Goal: Find specific page/section: Find specific page/section

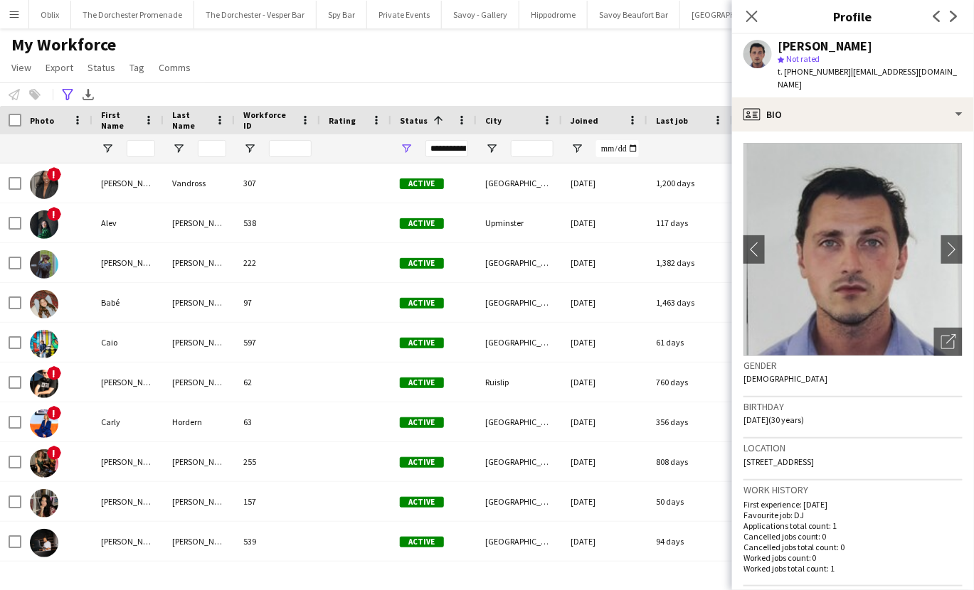
scroll to position [455, 0]
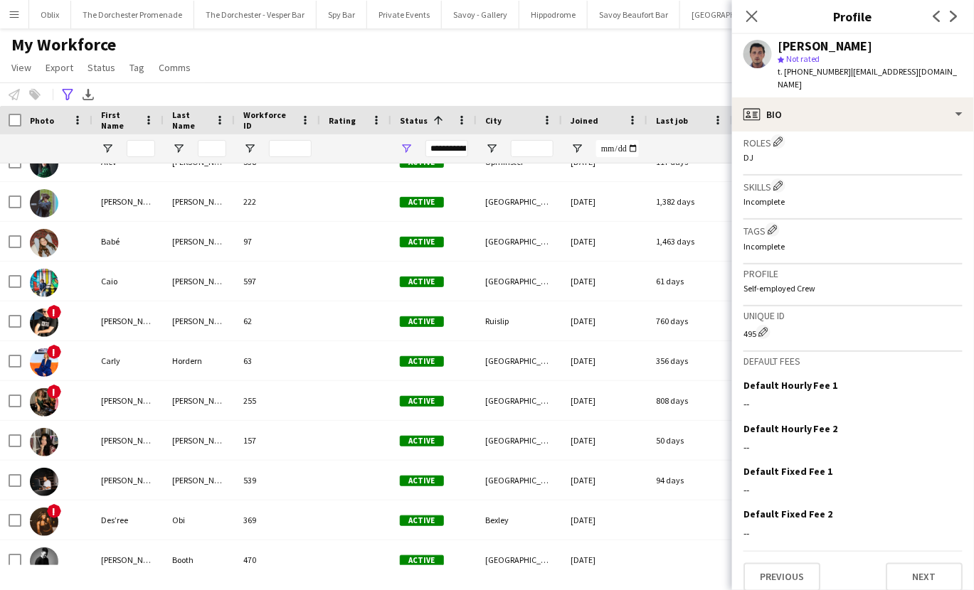
click at [17, 12] on app-icon "Menu" at bounding box center [14, 14] width 11 height 11
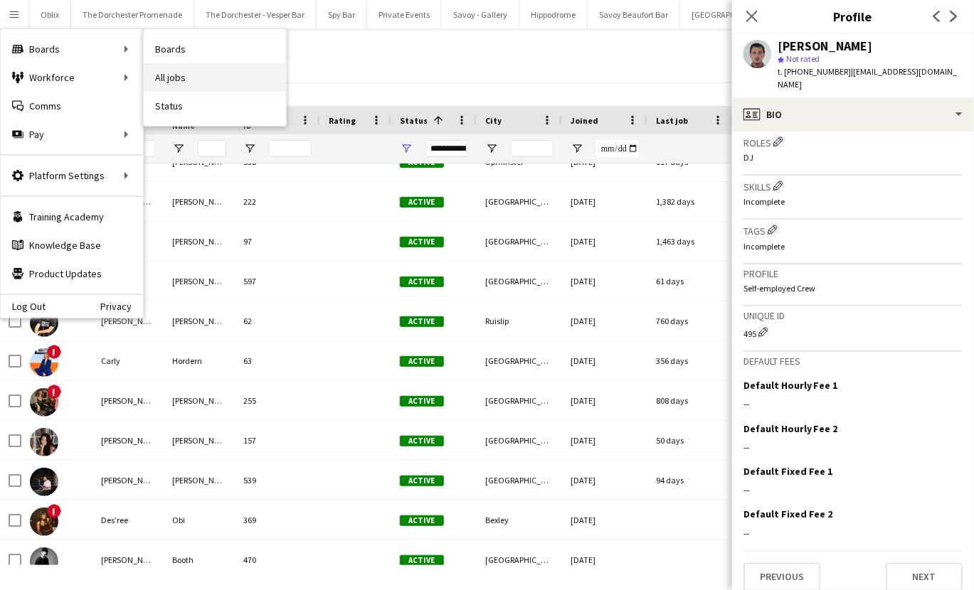
click at [166, 75] on link "All jobs" at bounding box center [215, 77] width 142 height 28
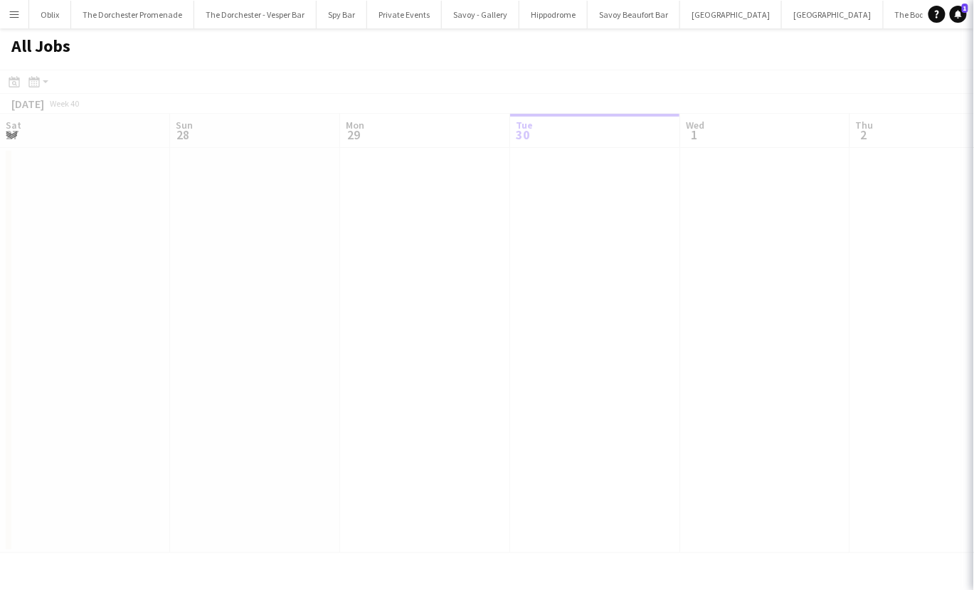
scroll to position [0, 340]
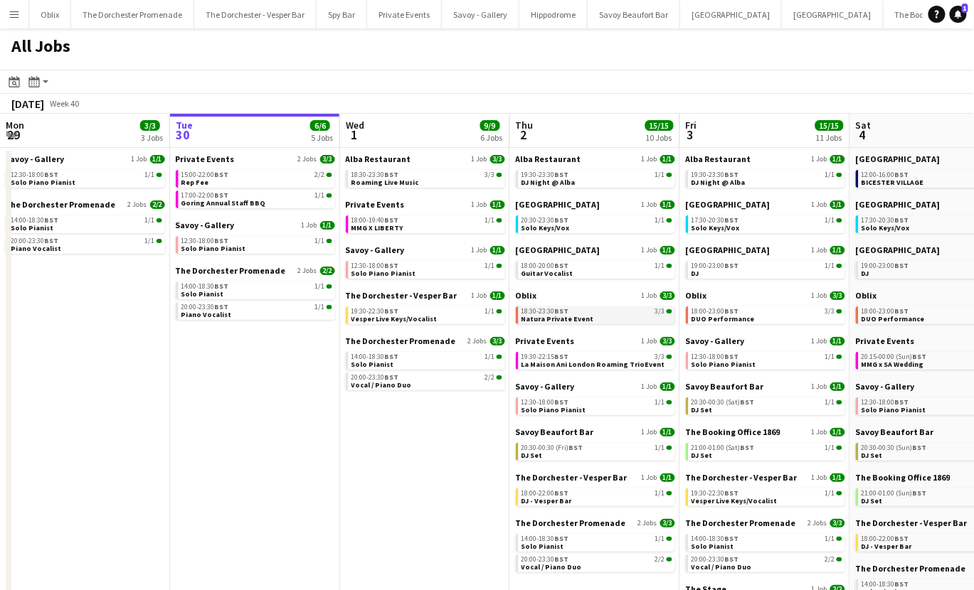
click at [550, 314] on span "Natura Private Event" at bounding box center [557, 318] width 73 height 9
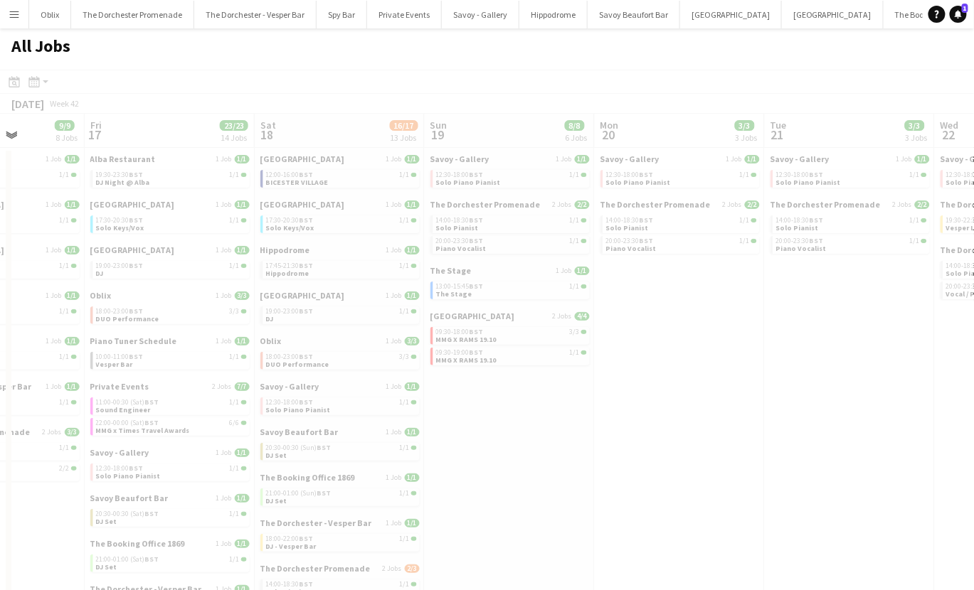
scroll to position [0, 427]
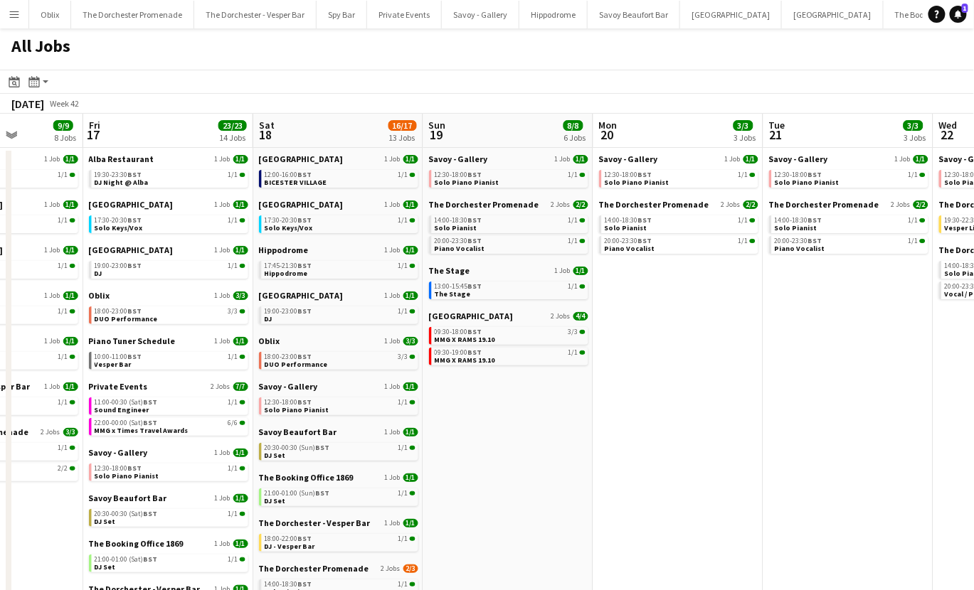
click at [675, 311] on app-date-cell "Savoy - Gallery 1 Job [DATE] 12:30-18:00 BST 1/1 Solo Piano Pianist The Dorches…" at bounding box center [678, 461] width 170 height 627
